Goal: Task Accomplishment & Management: Use online tool/utility

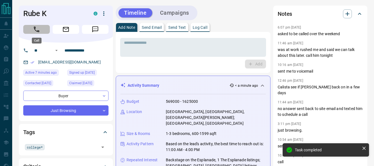
click at [28, 30] on button "Call" at bounding box center [36, 29] width 27 height 9
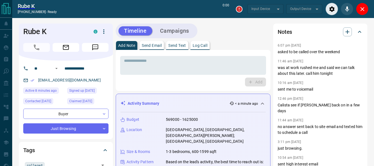
type input "*******"
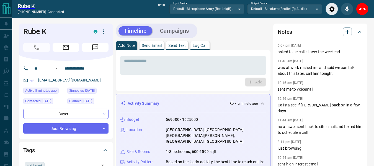
click at [200, 47] on p "Log Call" at bounding box center [200, 45] width 15 height 4
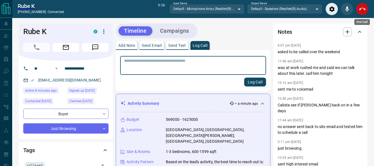
click at [363, 12] on icon "End Call" at bounding box center [362, 9] width 7 height 7
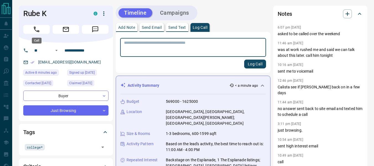
click at [37, 32] on icon "Call" at bounding box center [36, 29] width 7 height 7
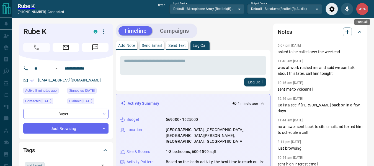
click at [364, 12] on icon "End Call" at bounding box center [362, 9] width 7 height 7
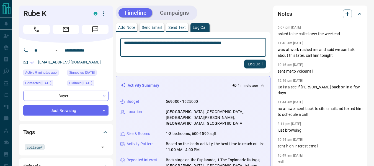
type textarea "**********"
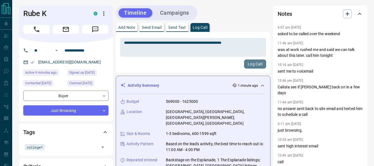
click at [252, 65] on button "Log Call" at bounding box center [255, 63] width 22 height 9
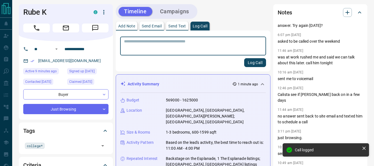
scroll to position [115, 0]
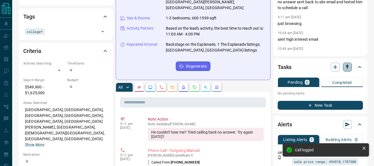
click at [349, 65] on icon "button" at bounding box center [348, 67] width 6 height 6
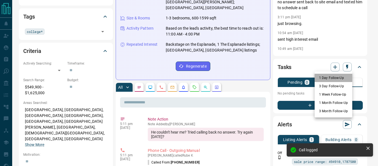
click at [330, 75] on li "1 Day Follow-Up" at bounding box center [334, 78] width 38 height 8
